Goal: Information Seeking & Learning: Learn about a topic

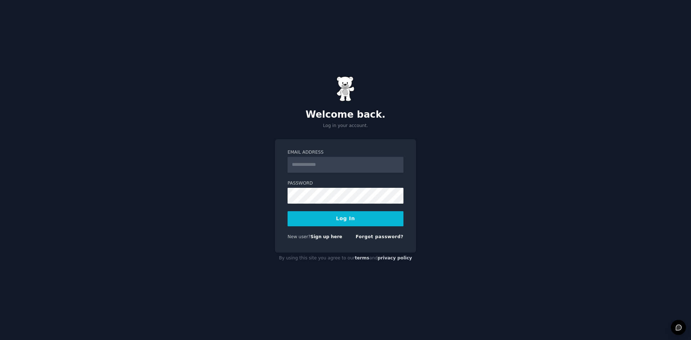
click at [343, 173] on form "Email Address Password Log In New user? Sign up here Forgot password?" at bounding box center [346, 196] width 116 height 94
click at [346, 167] on input "Email Address" at bounding box center [346, 165] width 116 height 16
type input "**********"
click at [329, 218] on button "Log In" at bounding box center [346, 218] width 116 height 15
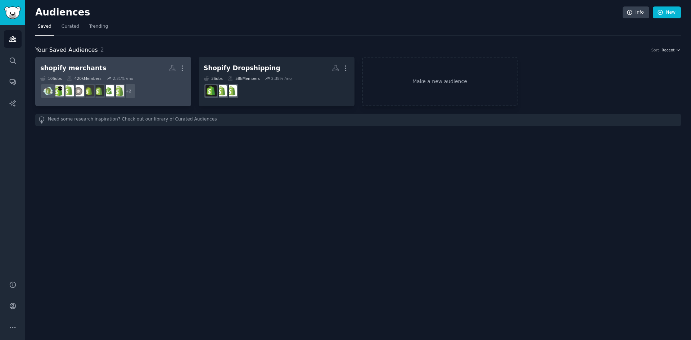
click at [131, 78] on div "10 Sub s 420k Members 2.31 % /mo" at bounding box center [113, 78] width 146 height 5
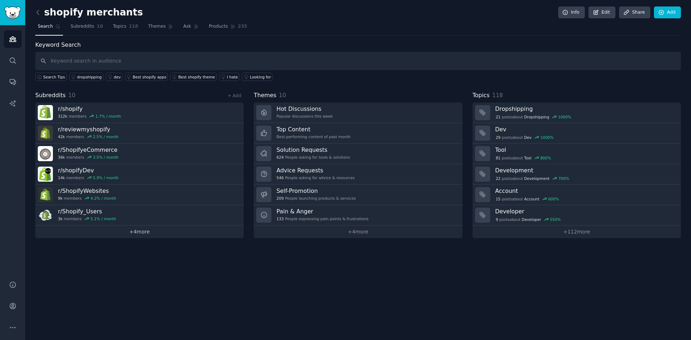
click at [144, 230] on link "+ 4 more" at bounding box center [139, 232] width 208 height 13
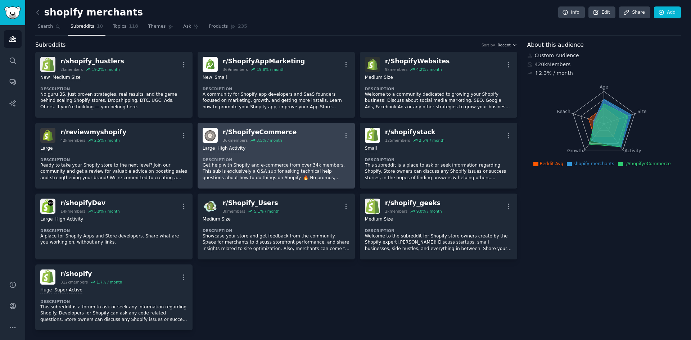
click at [274, 132] on div "r/ ShopifyeCommerce" at bounding box center [260, 132] width 74 height 9
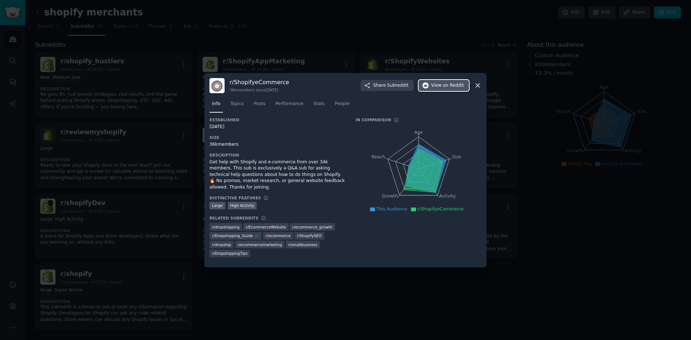
click at [428, 86] on icon "button" at bounding box center [426, 85] width 6 height 6
